Goal: Information Seeking & Learning: Check status

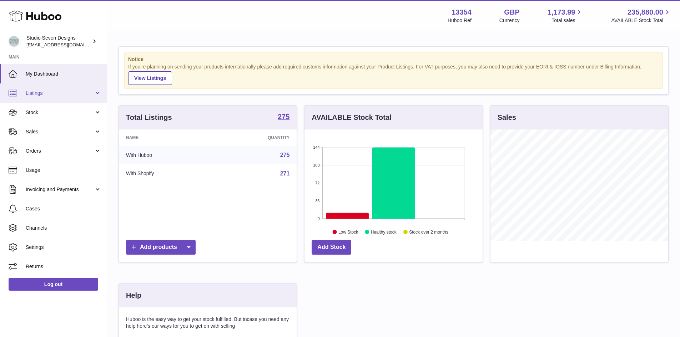
click at [80, 102] on link "Listings" at bounding box center [53, 93] width 107 height 19
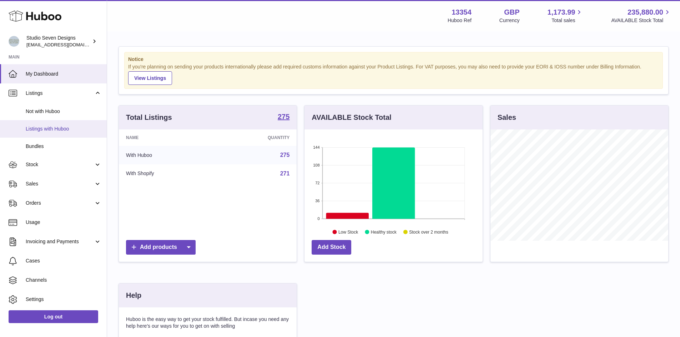
click at [72, 134] on link "Listings with Huboo" at bounding box center [53, 128] width 107 height 17
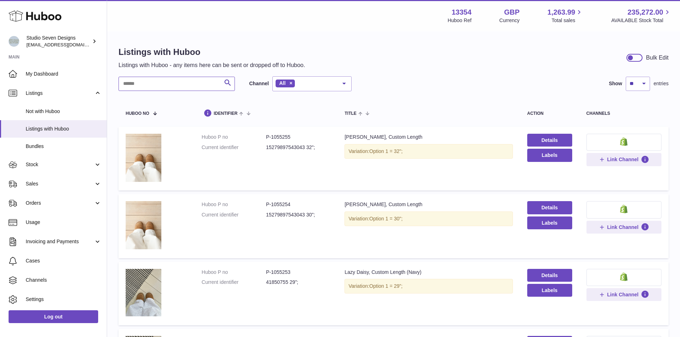
click at [183, 88] on input "text" at bounding box center [177, 84] width 116 height 14
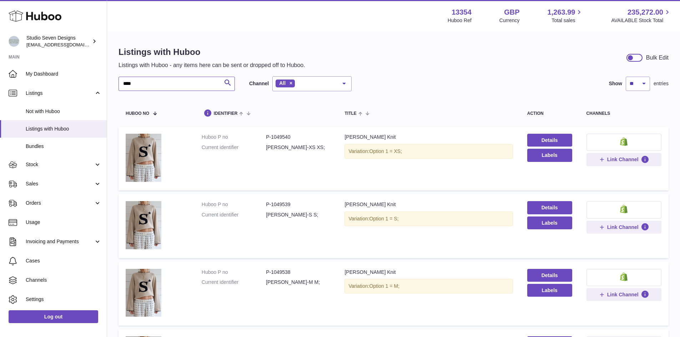
type input "****"
click at [638, 56] on div at bounding box center [635, 58] width 16 height 8
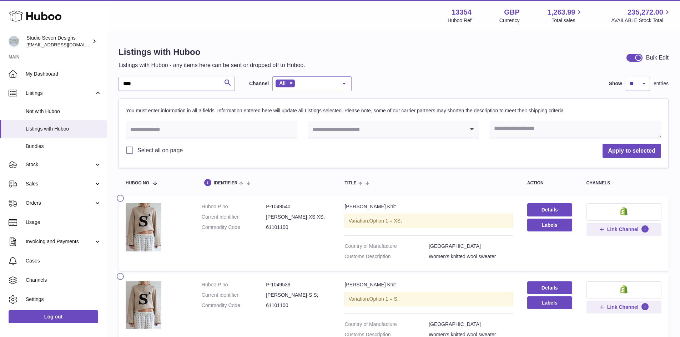
click at [633, 57] on div at bounding box center [635, 58] width 16 height 8
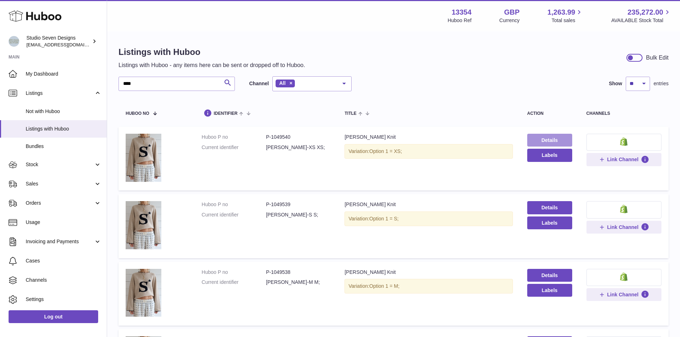
click at [555, 143] on link "Details" at bounding box center [549, 140] width 45 height 13
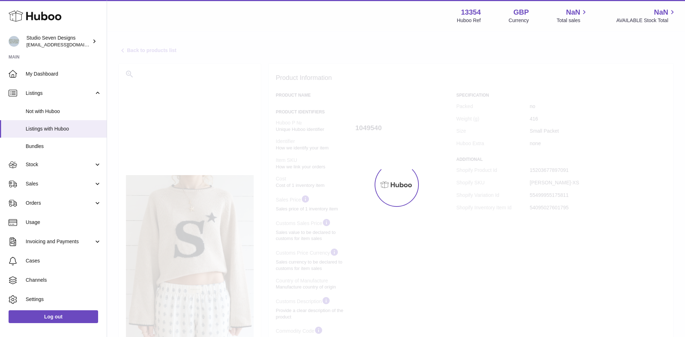
select select "***"
select select "****"
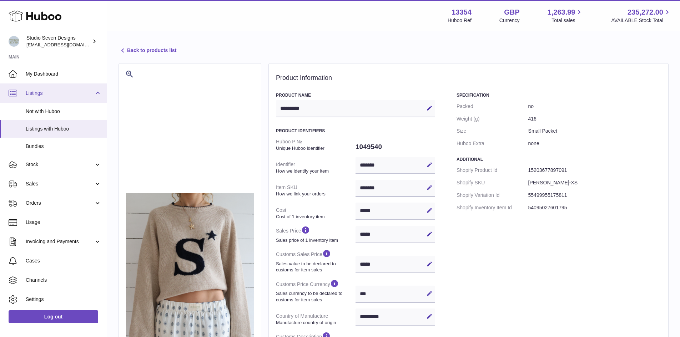
click at [56, 85] on link "Listings" at bounding box center [53, 93] width 107 height 19
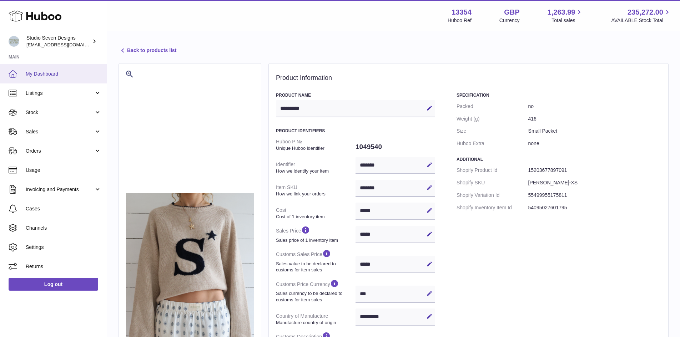
click at [47, 74] on span "My Dashboard" at bounding box center [64, 74] width 76 height 7
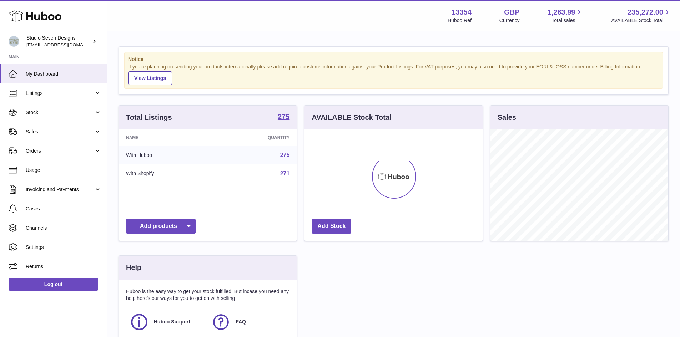
scroll to position [111, 178]
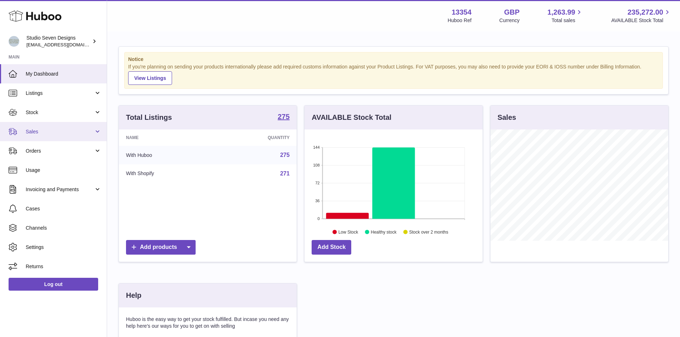
click at [95, 133] on link "Sales" at bounding box center [53, 131] width 107 height 19
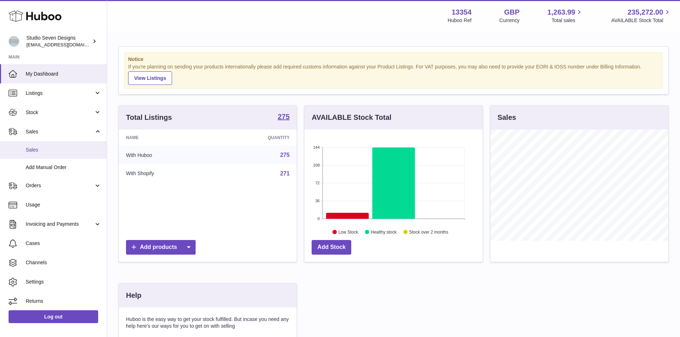
click at [67, 149] on span "Sales" at bounding box center [64, 150] width 76 height 7
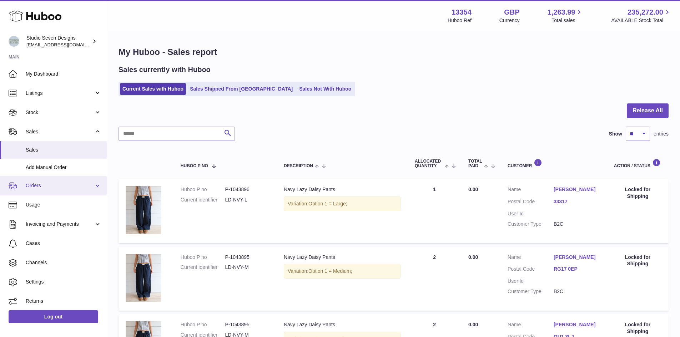
click at [71, 185] on span "Orders" at bounding box center [60, 185] width 68 height 7
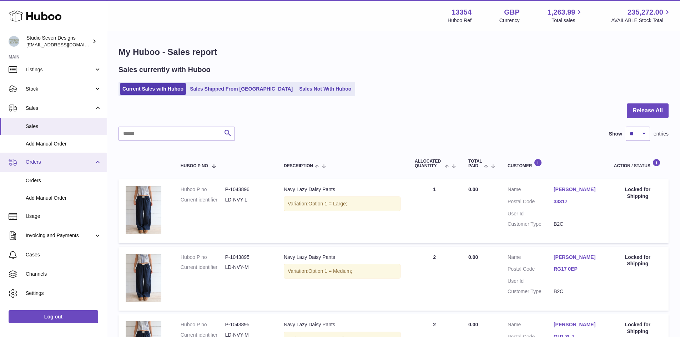
scroll to position [37, 0]
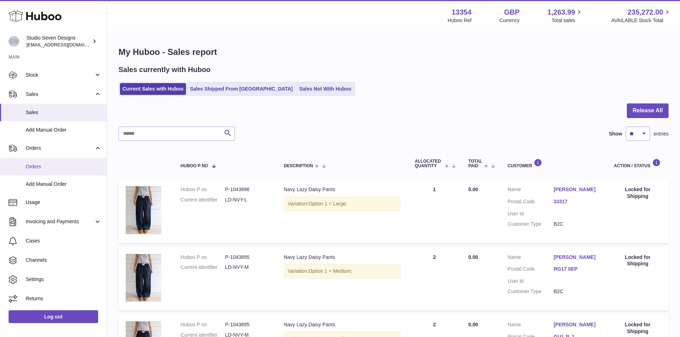
click at [89, 167] on span "Orders" at bounding box center [64, 167] width 76 height 7
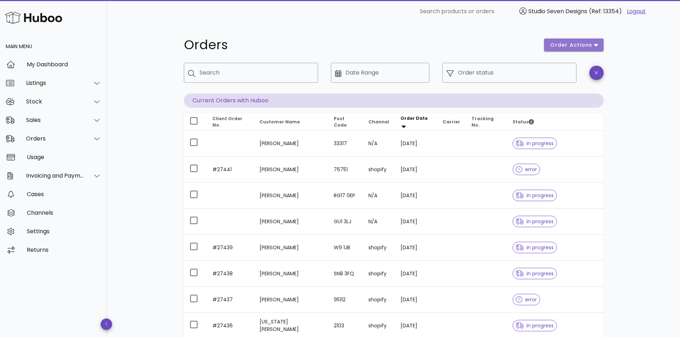
click at [601, 47] on button "order actions" at bounding box center [573, 45] width 59 height 13
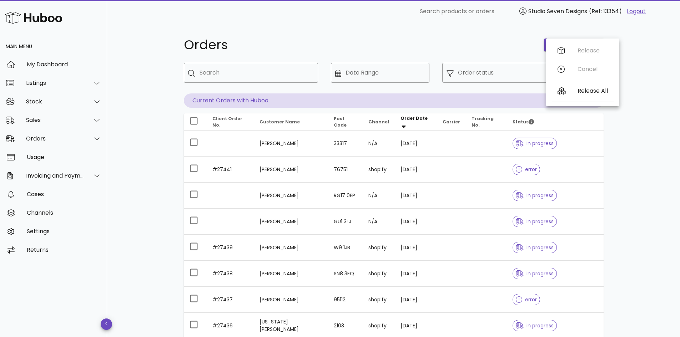
click at [644, 65] on div "Orders order actions ​ Search ​ Date Range ​ Order status Current Orders with H…" at bounding box center [393, 259] width 573 height 473
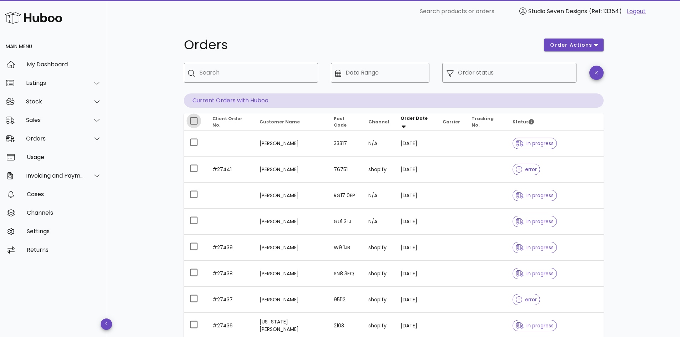
click at [197, 123] on div at bounding box center [194, 121] width 12 height 12
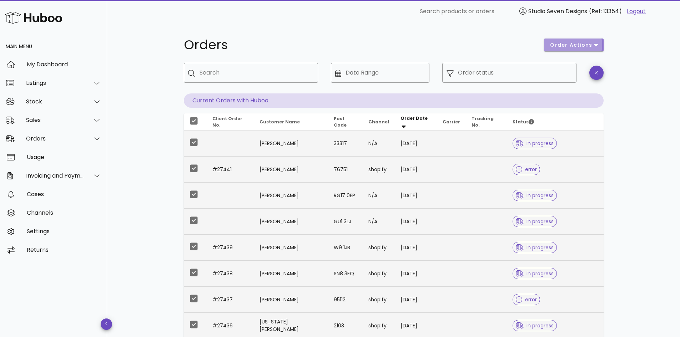
click at [597, 46] on icon "button" at bounding box center [596, 45] width 4 height 6
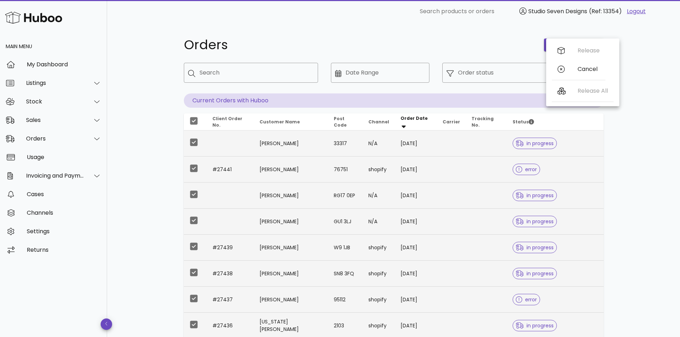
click at [644, 62] on div "Orders order actions ​ Search ​ Date Range ​ Order status Current Orders with H…" at bounding box center [393, 259] width 573 height 473
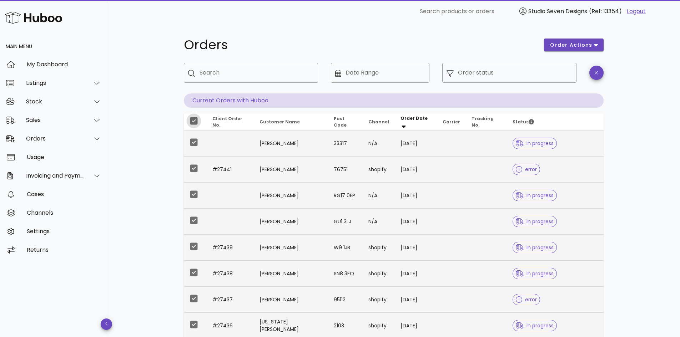
click at [197, 123] on div at bounding box center [194, 121] width 12 height 12
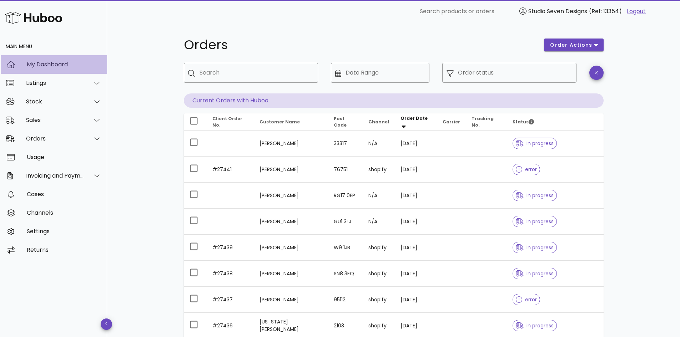
click at [60, 67] on div "My Dashboard" at bounding box center [64, 64] width 75 height 7
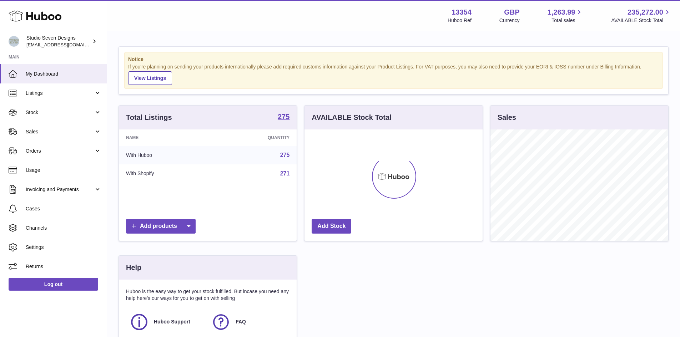
scroll to position [111, 178]
